Goal: Task Accomplishment & Management: Manage account settings

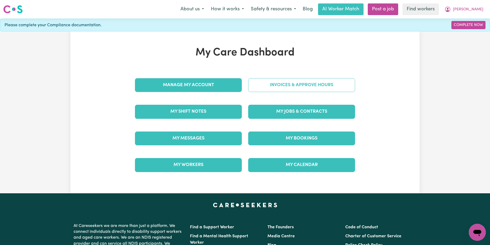
click at [329, 84] on link "Invoices & Approve Hours" at bounding box center [301, 85] width 107 height 14
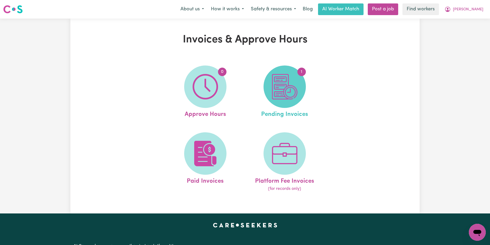
click at [275, 84] on img at bounding box center [284, 86] width 25 height 25
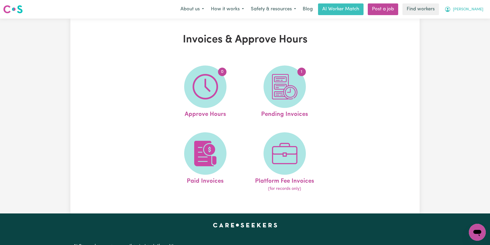
click at [476, 10] on span "[PERSON_NAME]" at bounding box center [468, 10] width 30 height 6
click at [470, 28] on link "Logout" at bounding box center [466, 30] width 42 height 10
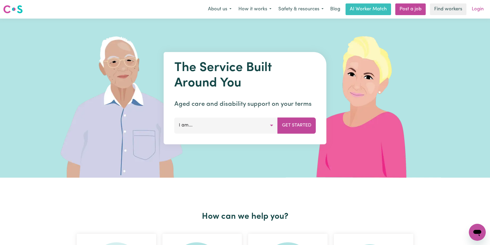
click at [482, 10] on link "Login" at bounding box center [478, 9] width 18 height 12
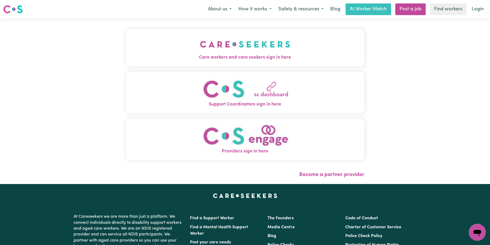
click at [287, 43] on button "Care workers and care seekers sign in here" at bounding box center [245, 47] width 239 height 37
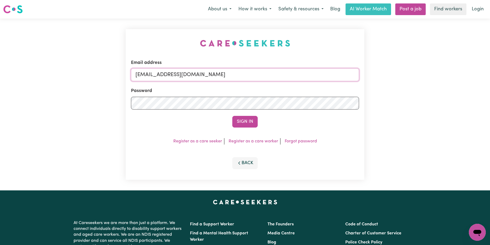
drag, startPoint x: 331, startPoint y: 75, endPoint x: 162, endPoint y: 78, distance: 168.4
click at [162, 78] on input "[EMAIL_ADDRESS][DOMAIN_NAME]" at bounding box center [245, 74] width 228 height 13
paste input "JanNeil"
type input "[EMAIL_ADDRESS][DOMAIN_NAME]"
click at [232, 116] on button "Sign In" at bounding box center [244, 122] width 25 height 12
